Goal: Task Accomplishment & Management: Use online tool/utility

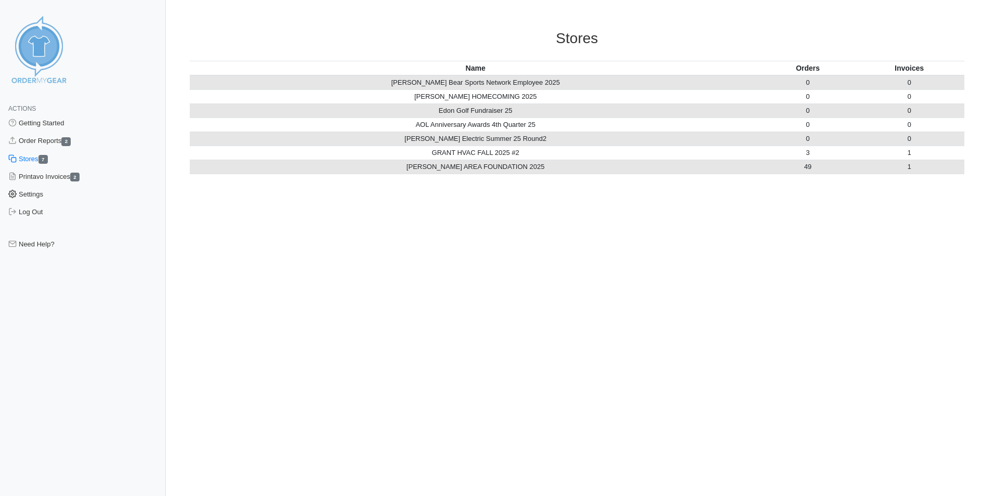
click at [40, 198] on link "Settings" at bounding box center [83, 195] width 166 height 18
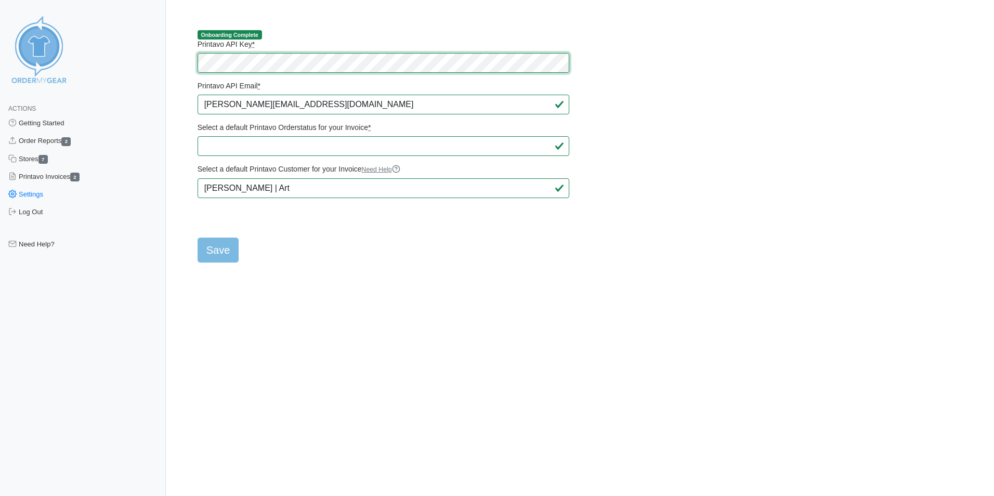
click at [188, 68] on main "Onboarding Complete Printavo API Key * Printavo API Email * ryan@billslockerroo…" at bounding box center [577, 139] width 800 height 245
click at [311, 228] on form "Printavo API Key * Printavo API Email * ryan@billslockerroom3.com Select a defa…" at bounding box center [384, 151] width 372 height 223
click at [232, 253] on input "Save" at bounding box center [219, 250] width 42 height 25
type input "Saving..."
click at [41, 143] on link "Order Reports 2" at bounding box center [83, 141] width 166 height 18
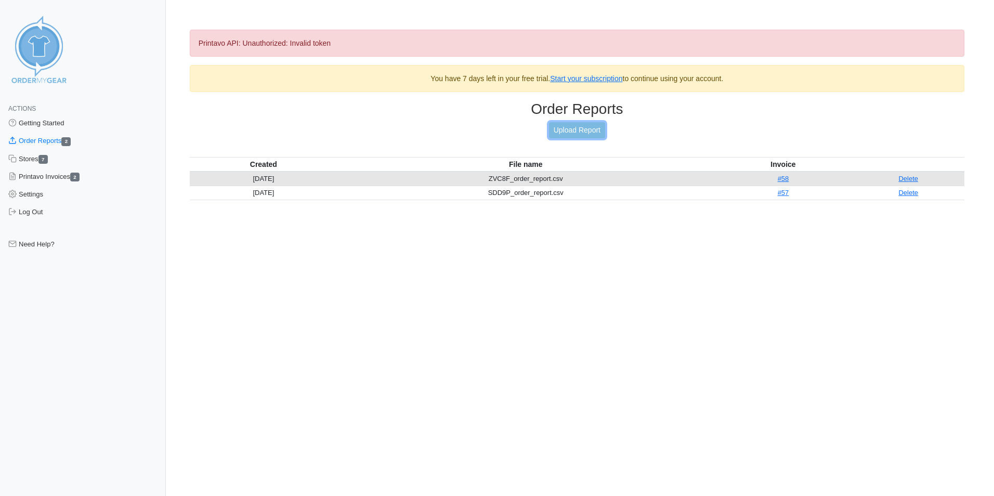
click at [579, 134] on link "Upload Report" at bounding box center [577, 130] width 56 height 16
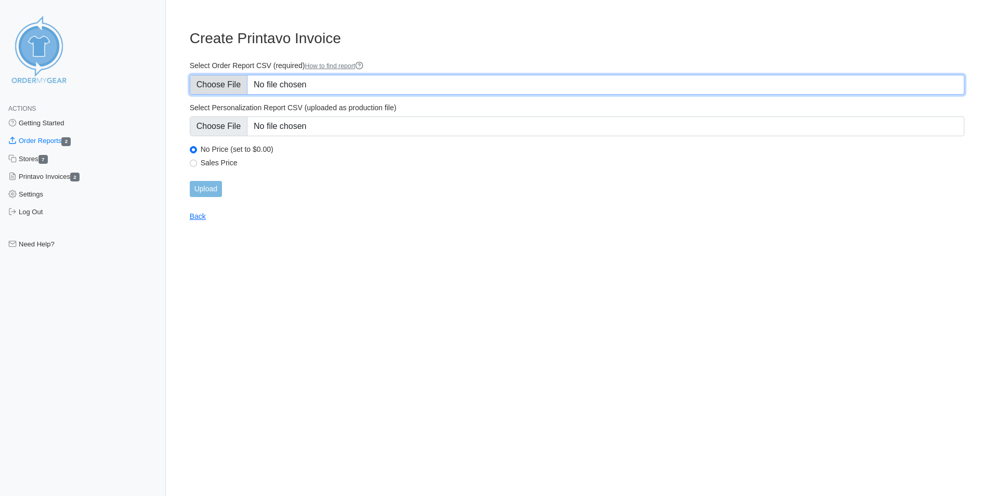
click at [226, 84] on input "Select Order Report CSV (required) How to find report" at bounding box center [577, 85] width 775 height 20
type input "C:\fakepath\AXTC8_order_report.csv"
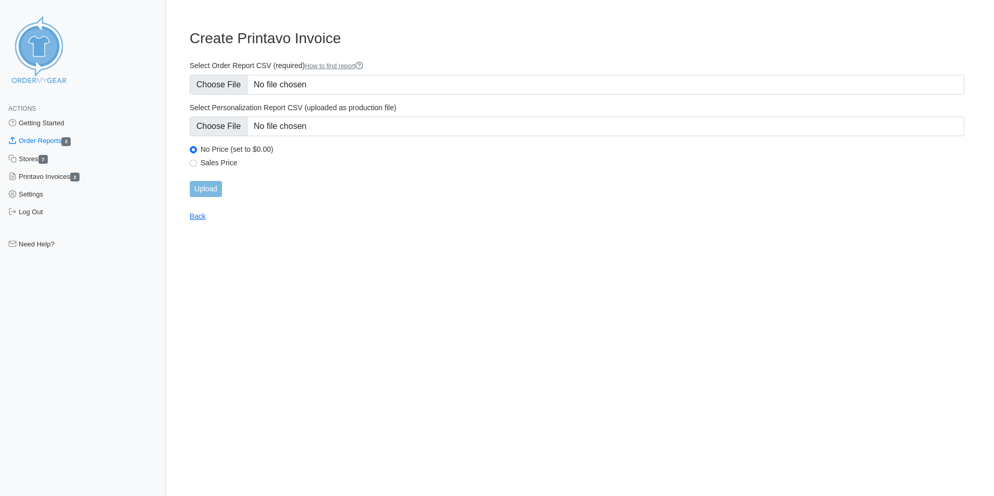
click at [211, 165] on label "Sales Price" at bounding box center [583, 162] width 764 height 9
click at [197, 165] on input "Sales Price" at bounding box center [193, 163] width 7 height 7
radio input "true"
click at [211, 188] on input "Upload" at bounding box center [206, 189] width 32 height 16
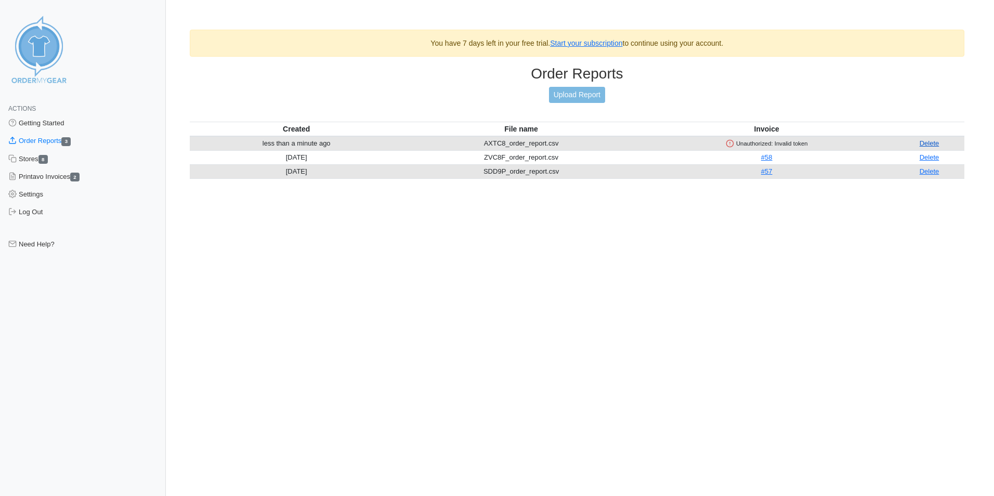
click at [928, 144] on link "Delete" at bounding box center [930, 143] width 20 height 8
